Goal: Information Seeking & Learning: Learn about a topic

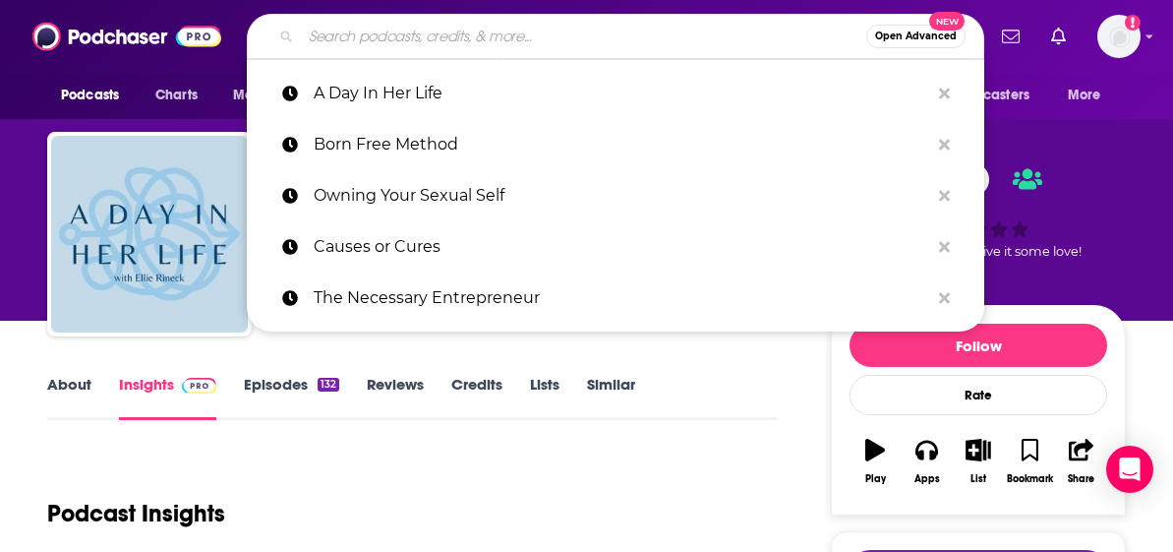
scroll to position [350, 0]
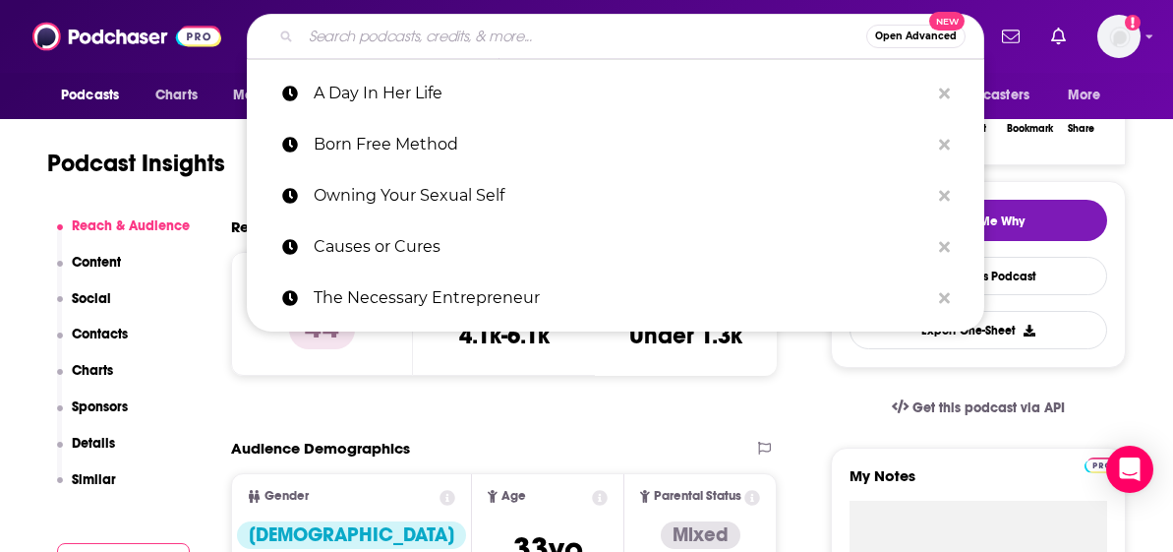
type input "The Health Class She Deserves"
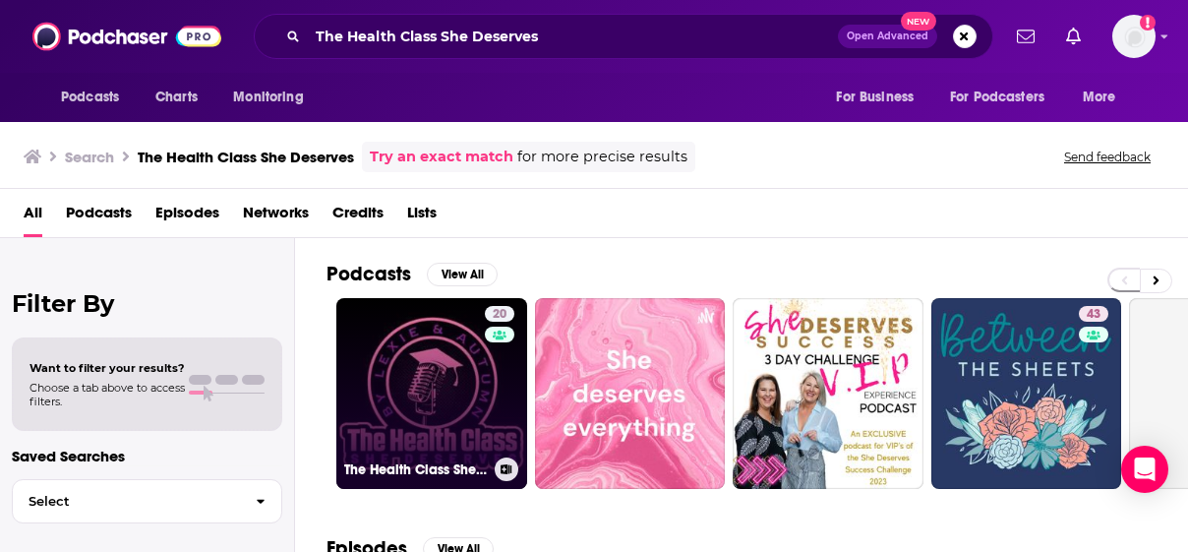
click at [404, 352] on link "20 The Health Class She Deserves" at bounding box center [431, 393] width 191 height 191
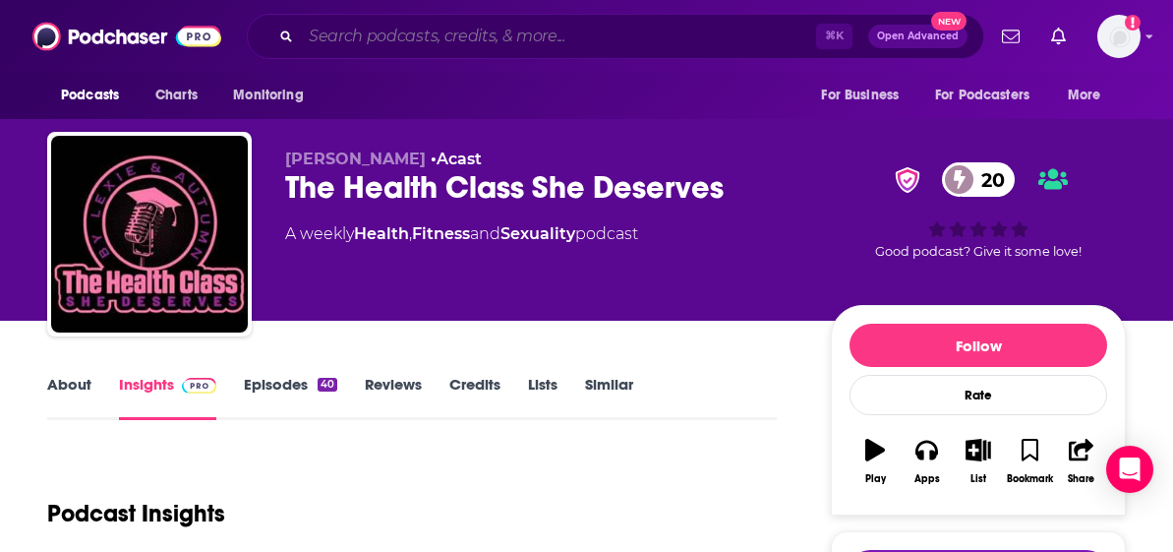
click at [398, 36] on input "Search podcasts, credits, & more..." at bounding box center [558, 36] width 515 height 31
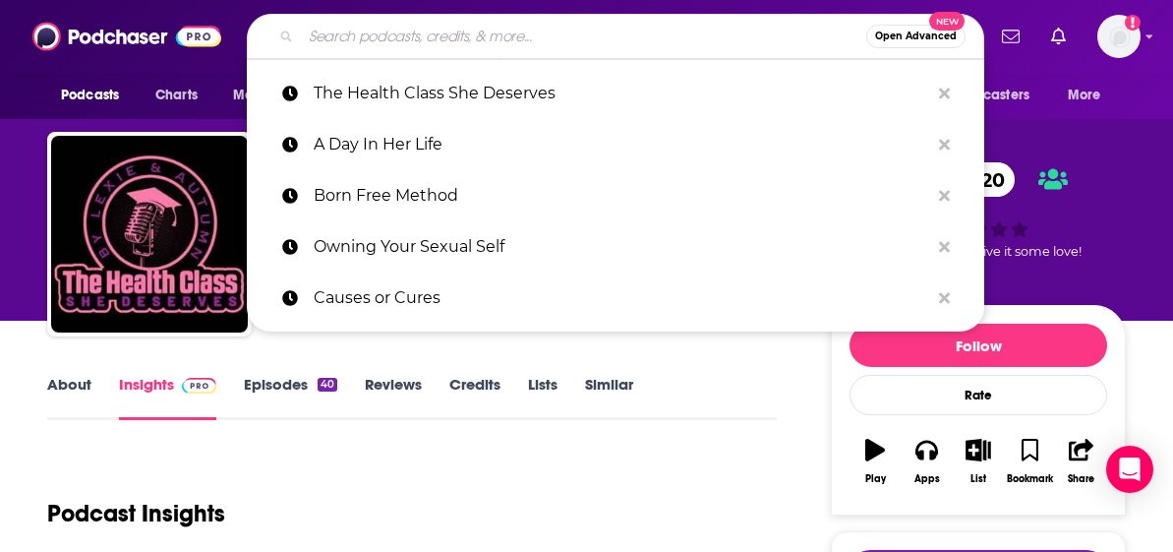
paste input "Being Human with [PERSON_NAME]"
type input "Being Human with [PERSON_NAME]"
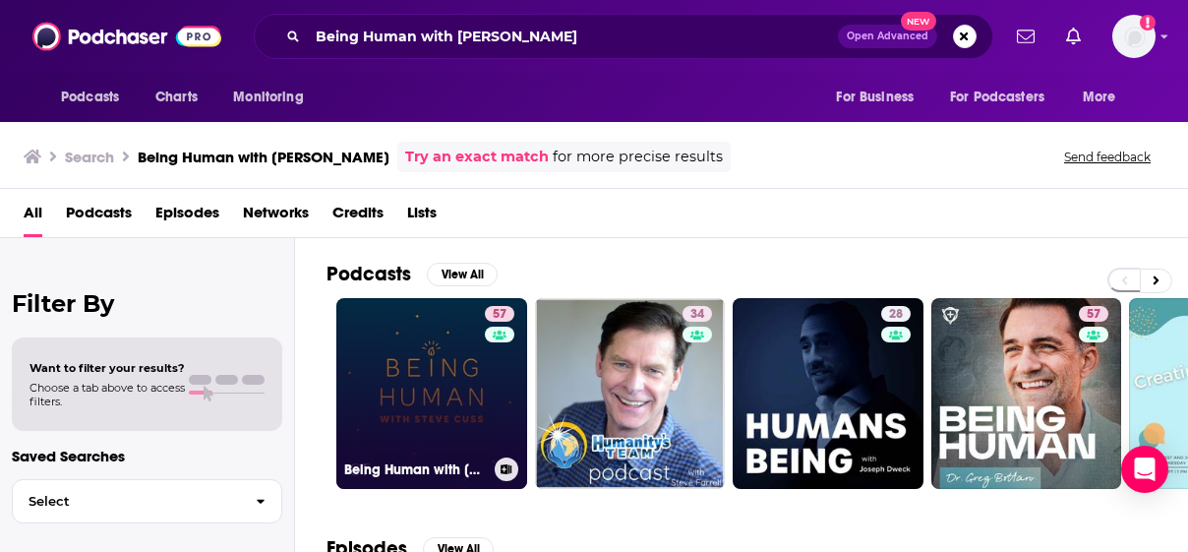
click at [415, 354] on link "57 Being Human with [PERSON_NAME]" at bounding box center [431, 393] width 191 height 191
